Goal: Find specific page/section

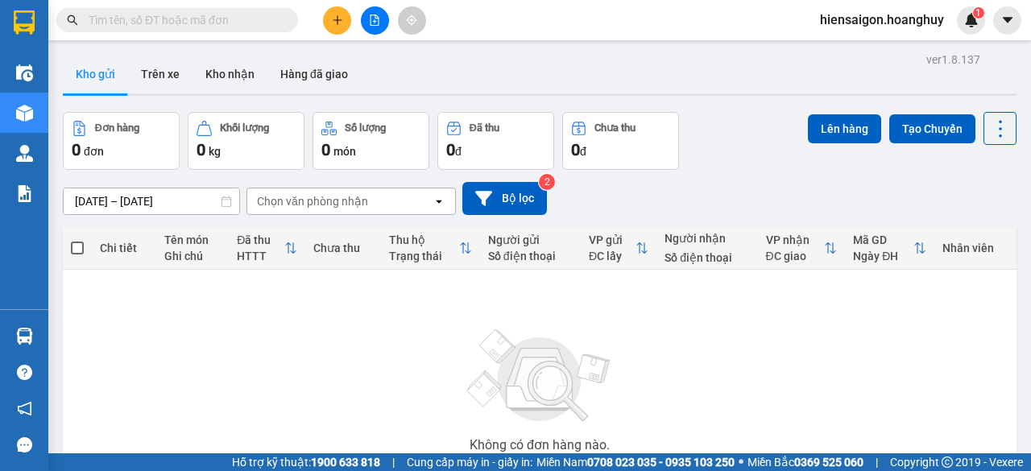
click at [222, 19] on input "text" at bounding box center [184, 20] width 190 height 18
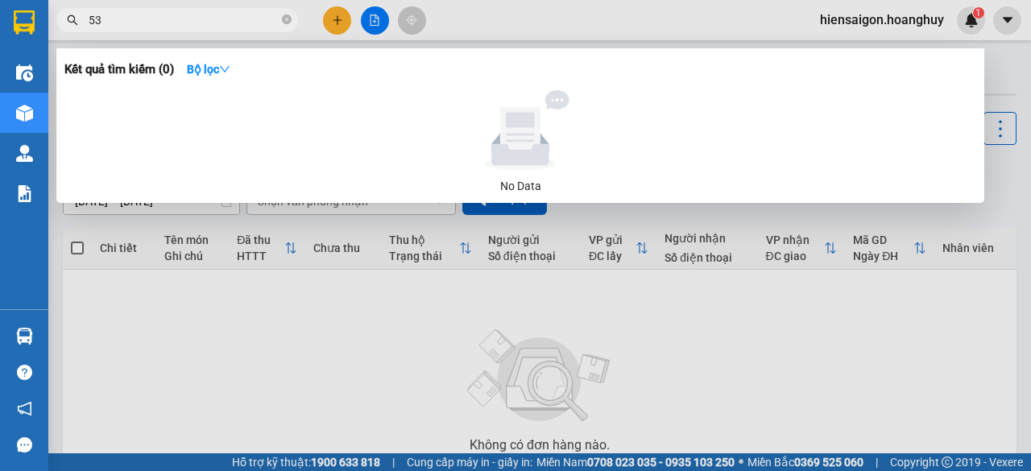
type input "539"
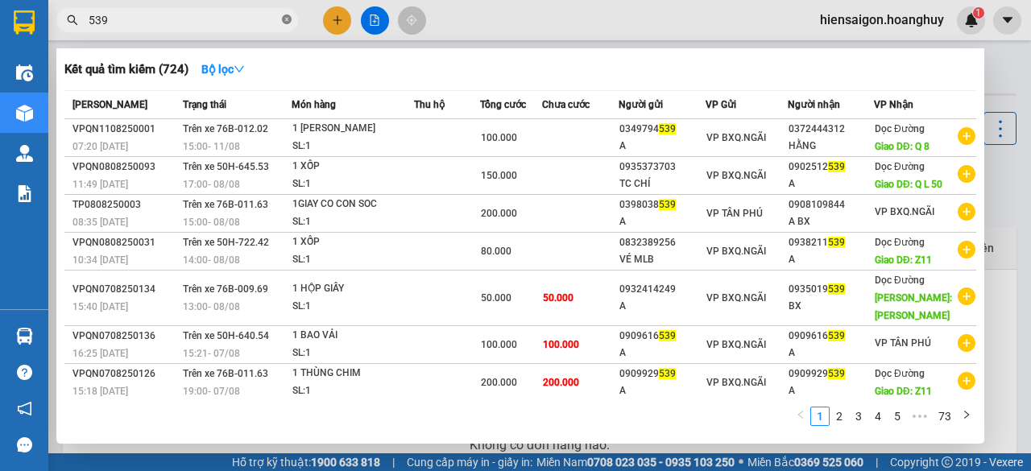
click at [285, 20] on icon "close-circle" at bounding box center [287, 20] width 10 height 10
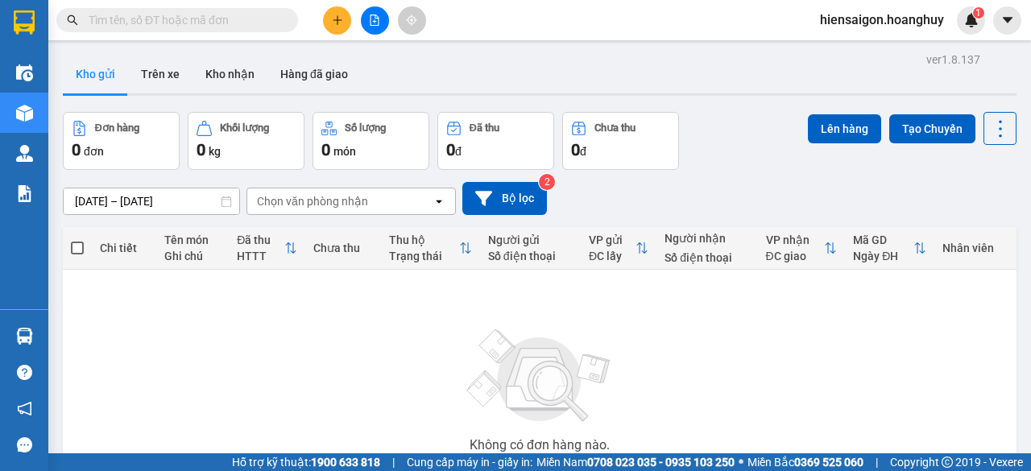
click at [226, 9] on span at bounding box center [177, 20] width 242 height 24
click at [222, 17] on input "text" at bounding box center [184, 20] width 190 height 18
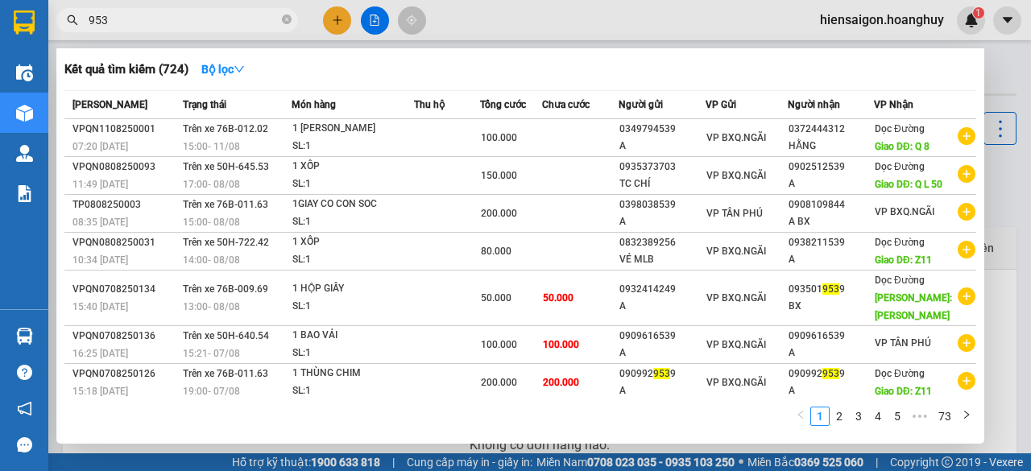
type input "9539"
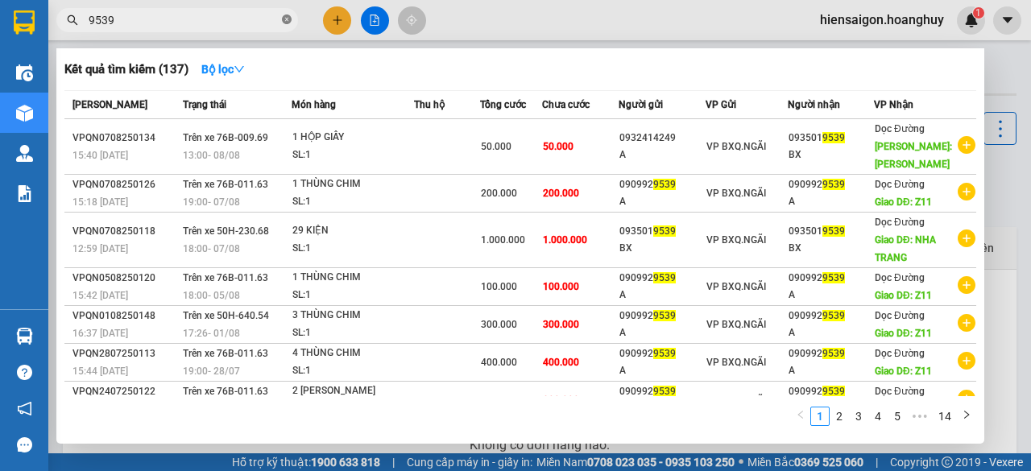
click at [282, 22] on icon "close-circle" at bounding box center [287, 20] width 10 height 10
